Goal: Information Seeking & Learning: Compare options

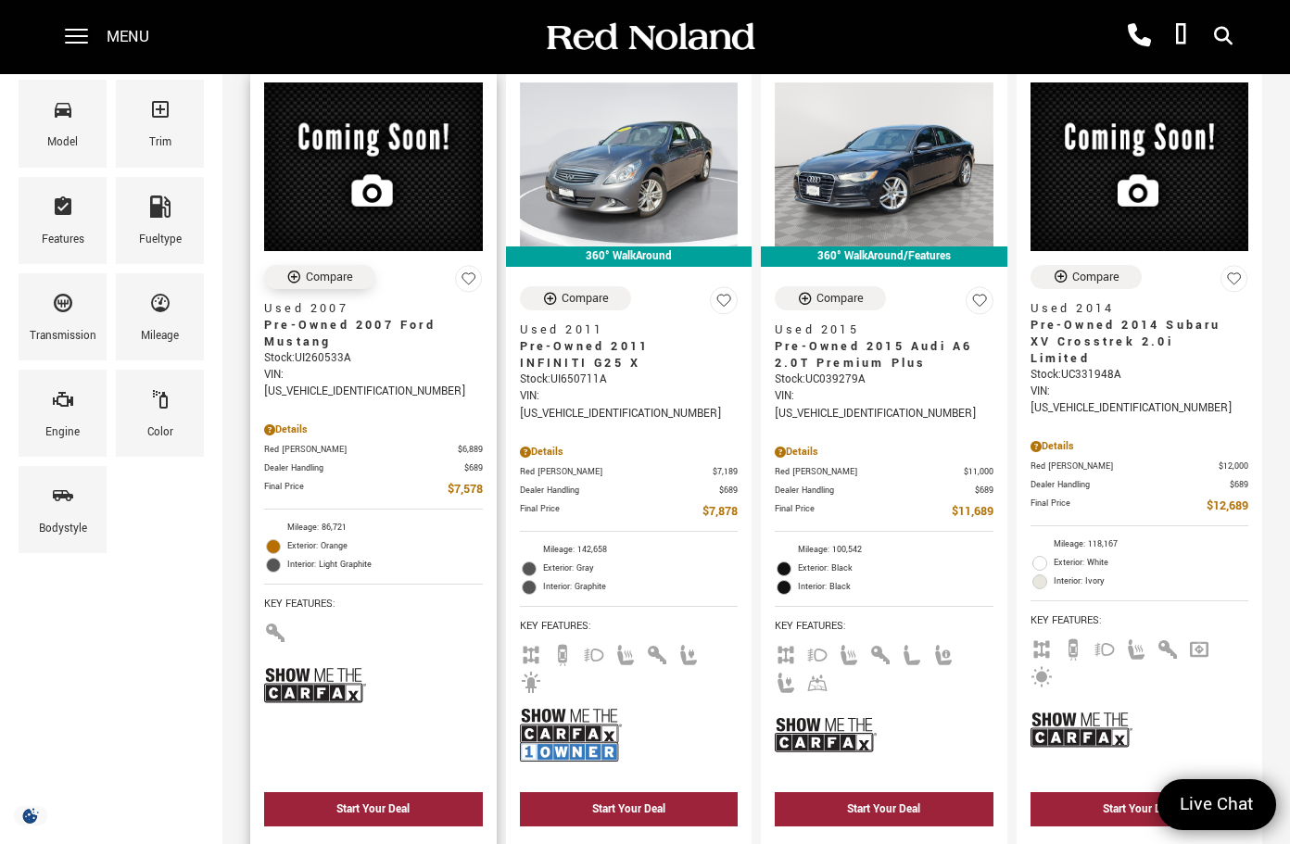
scroll to position [295, 1]
click at [331, 269] on div "Compare" at bounding box center [329, 277] width 47 height 17
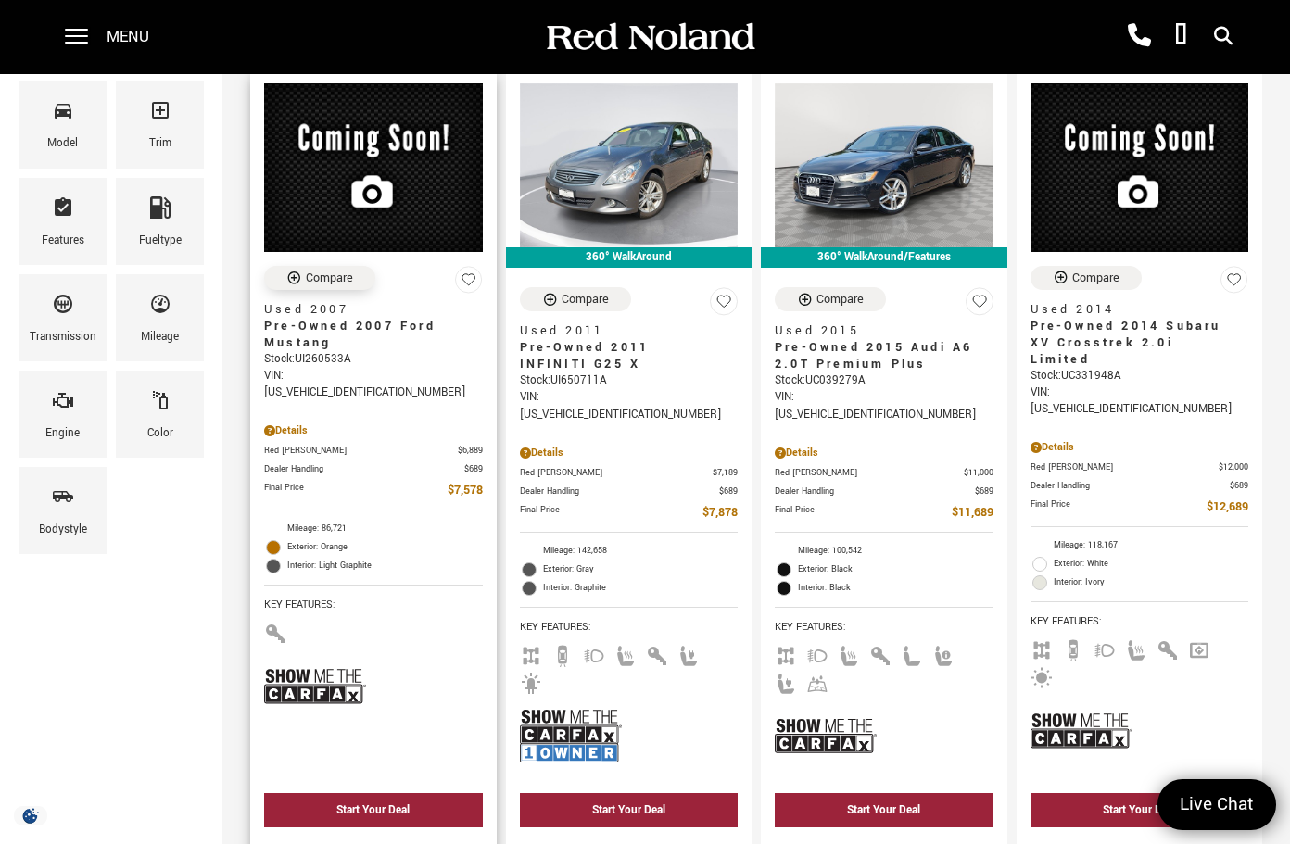
scroll to position [294, 0]
click at [306, 270] on div "Compare" at bounding box center [329, 278] width 47 height 17
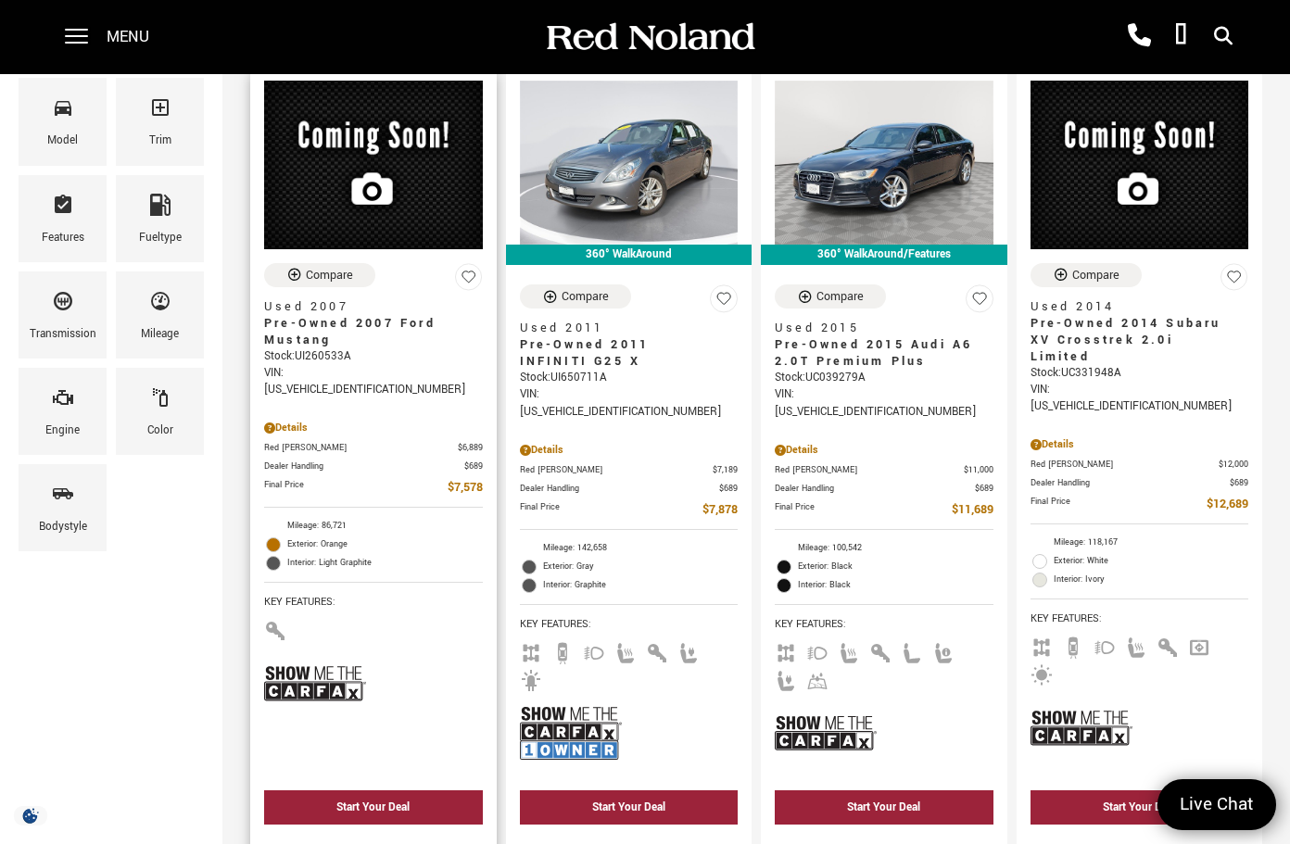
click at [288, 420] on div "Details" at bounding box center [373, 428] width 219 height 17
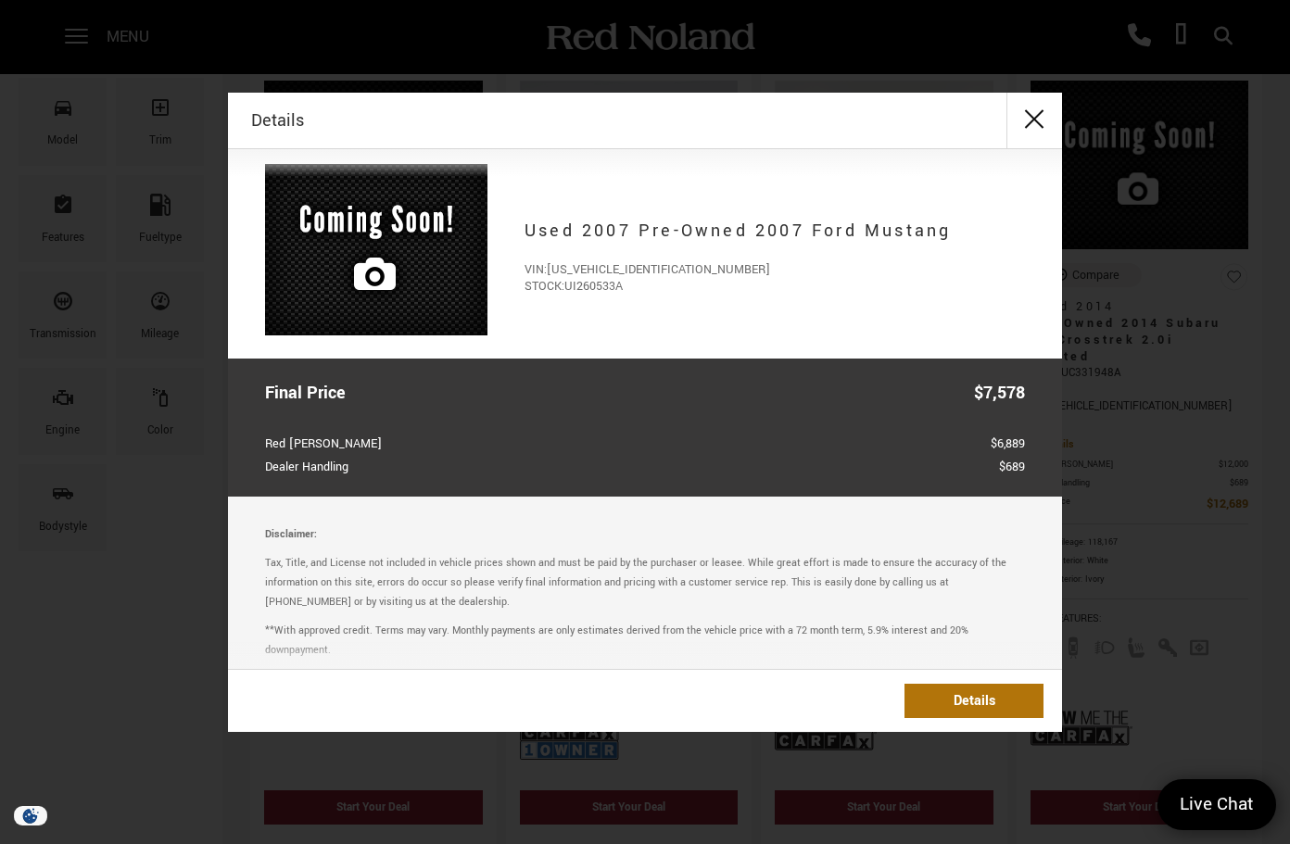
scroll to position [7, 0]
click at [904, 695] on link "Details" at bounding box center [973, 701] width 139 height 34
